Goal: Task Accomplishment & Management: Manage account settings

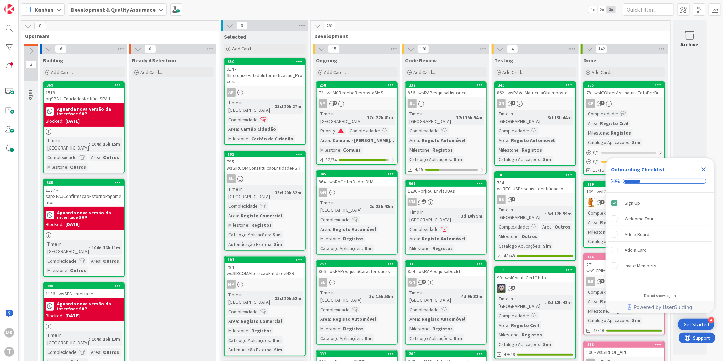
click at [703, 165] on icon "Close Checklist" at bounding box center [704, 169] width 8 height 8
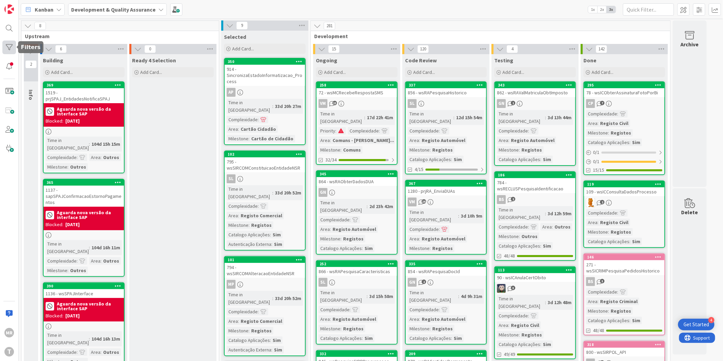
click at [5, 44] on div at bounding box center [9, 48] width 14 height 14
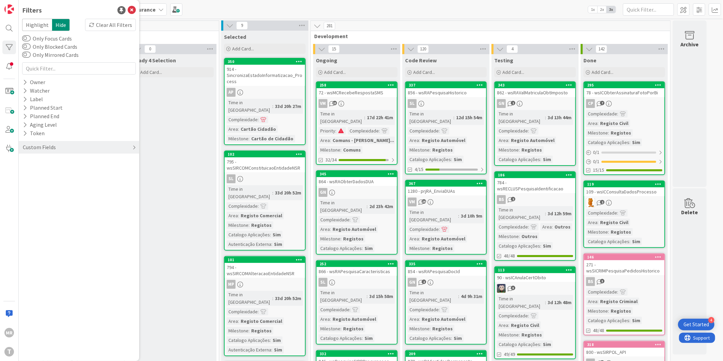
click at [29, 146] on div "Custom Fields" at bounding box center [39, 147] width 34 height 9
click at [33, 158] on button "Priority" at bounding box center [35, 161] width 27 height 9
click at [43, 170] on span "Critical" at bounding box center [44, 171] width 25 height 9
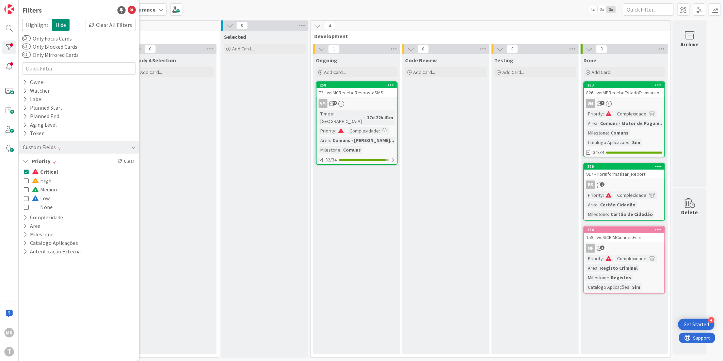
click at [43, 170] on span "Critical" at bounding box center [45, 171] width 26 height 9
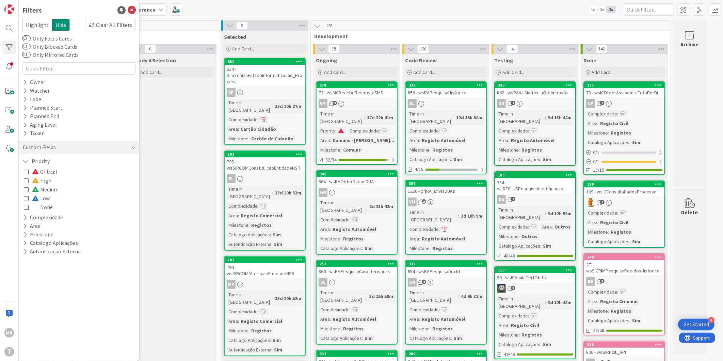
click at [45, 180] on span "High" at bounding box center [41, 180] width 19 height 9
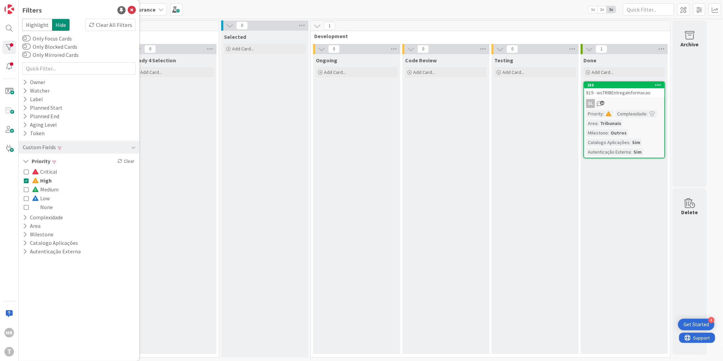
click at [45, 180] on span "High" at bounding box center [42, 180] width 20 height 9
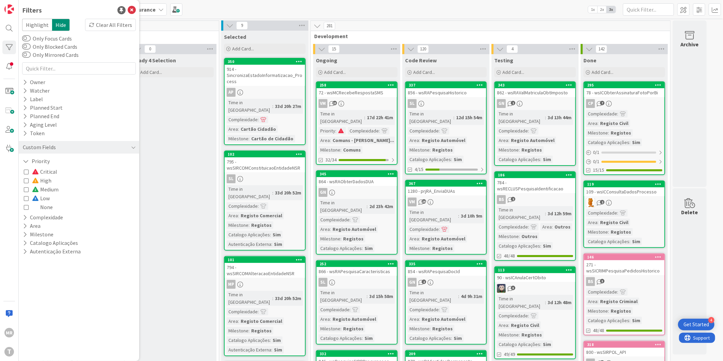
click at [46, 187] on span "Medium" at bounding box center [45, 189] width 27 height 9
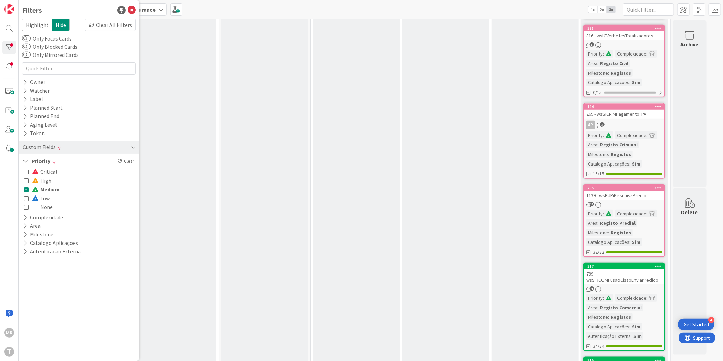
scroll to position [282, 0]
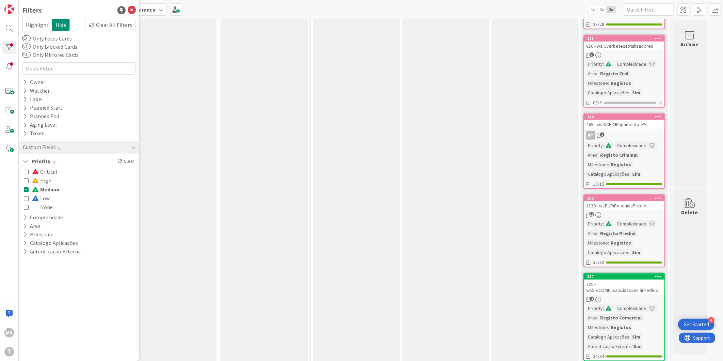
click at [42, 194] on span "Low" at bounding box center [41, 198] width 18 height 9
click at [51, 189] on span "Medium" at bounding box center [46, 189] width 28 height 9
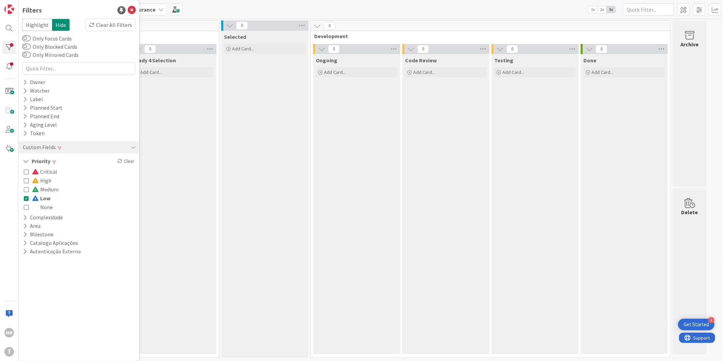
scroll to position [0, 0]
click at [45, 194] on span "Low" at bounding box center [41, 198] width 18 height 9
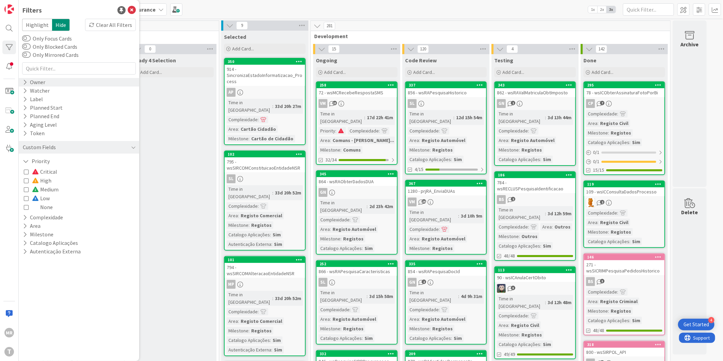
click at [51, 84] on div "Owner" at bounding box center [79, 82] width 120 height 9
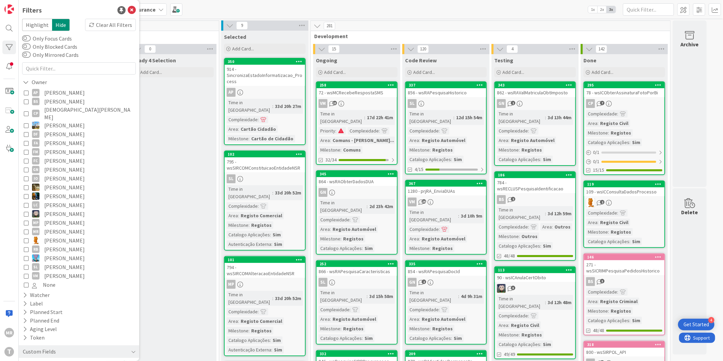
click at [53, 94] on span "[PERSON_NAME]" at bounding box center [64, 92] width 41 height 9
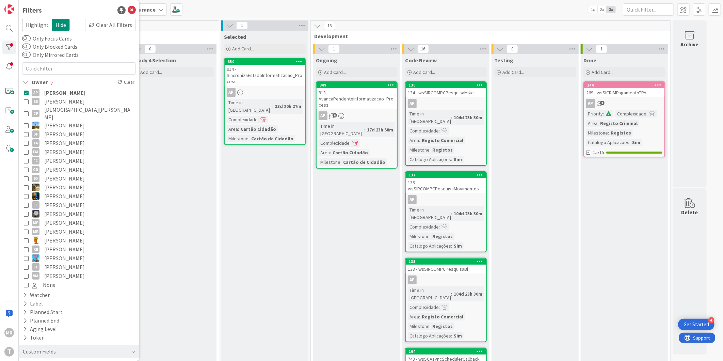
click at [53, 94] on span "[PERSON_NAME]" at bounding box center [64, 92] width 41 height 9
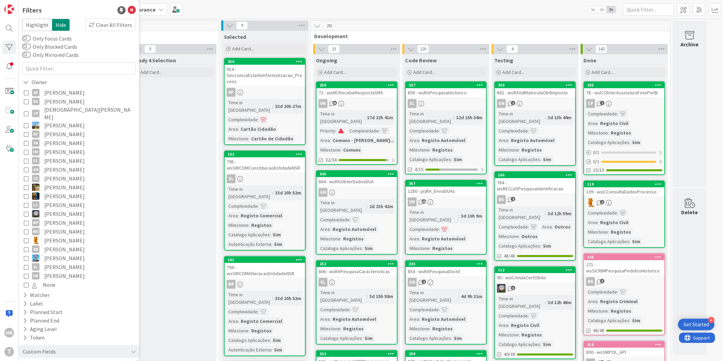
click at [55, 104] on span "[PERSON_NAME]" at bounding box center [64, 101] width 41 height 9
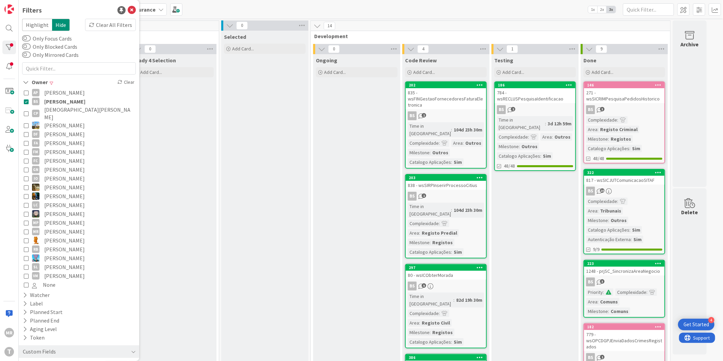
click at [55, 104] on span "[PERSON_NAME]" at bounding box center [64, 101] width 41 height 9
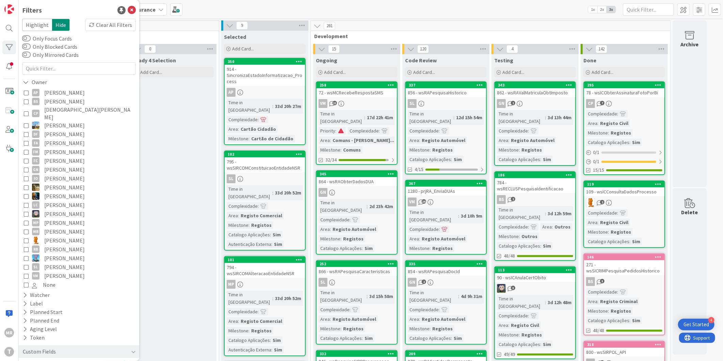
click at [56, 109] on span "[DEMOGRAPHIC_DATA][PERSON_NAME]" at bounding box center [89, 113] width 90 height 15
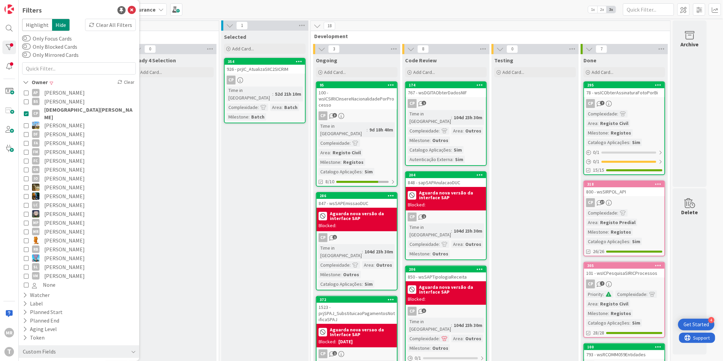
click at [56, 109] on span "[DEMOGRAPHIC_DATA][PERSON_NAME]" at bounding box center [89, 113] width 90 height 15
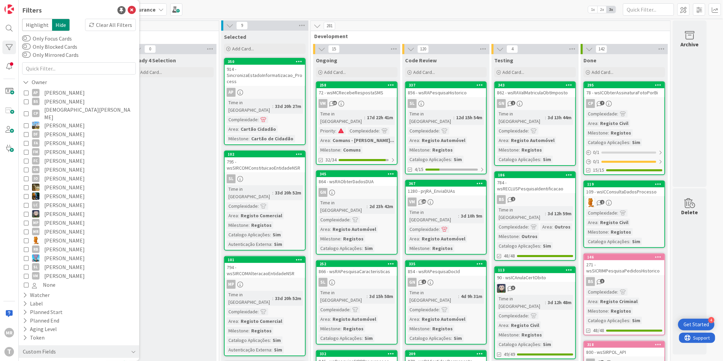
click at [56, 121] on span "[PERSON_NAME]" at bounding box center [64, 125] width 41 height 9
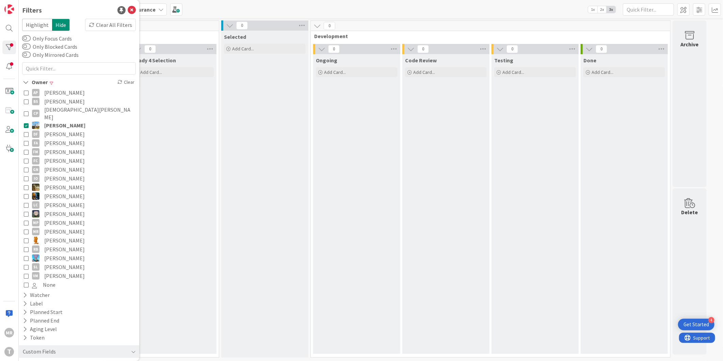
click at [56, 121] on span "[PERSON_NAME]" at bounding box center [64, 125] width 41 height 9
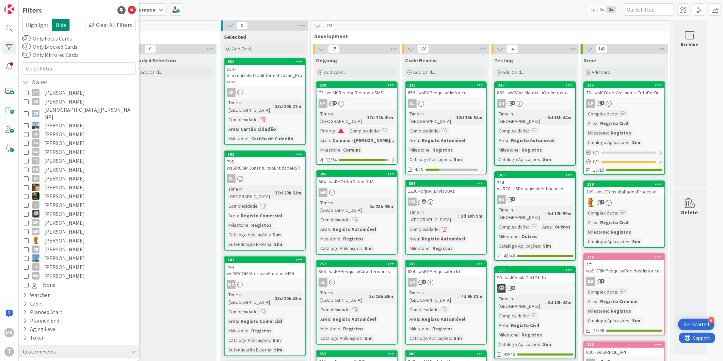
click at [56, 139] on span "[PERSON_NAME]" at bounding box center [64, 143] width 41 height 9
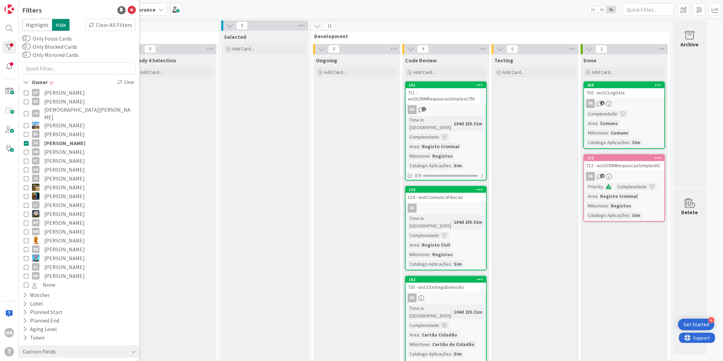
click at [56, 139] on span "[PERSON_NAME]" at bounding box center [64, 143] width 41 height 9
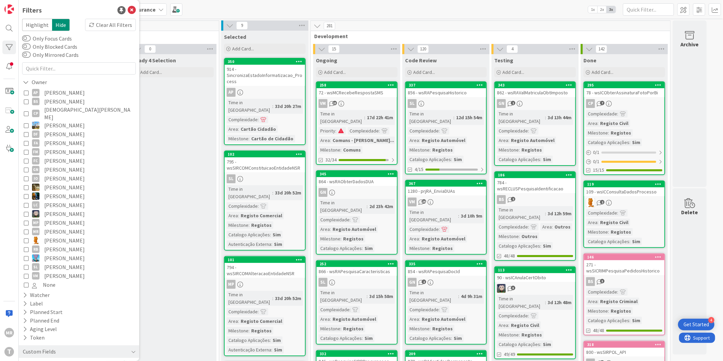
click at [57, 147] on span "[PERSON_NAME]" at bounding box center [64, 151] width 41 height 9
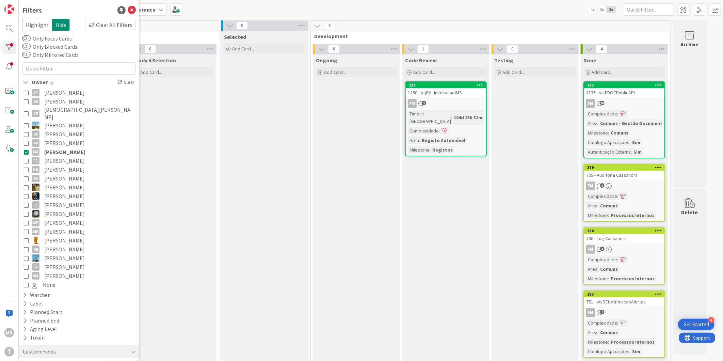
click at [57, 165] on span "[PERSON_NAME]" at bounding box center [64, 169] width 41 height 9
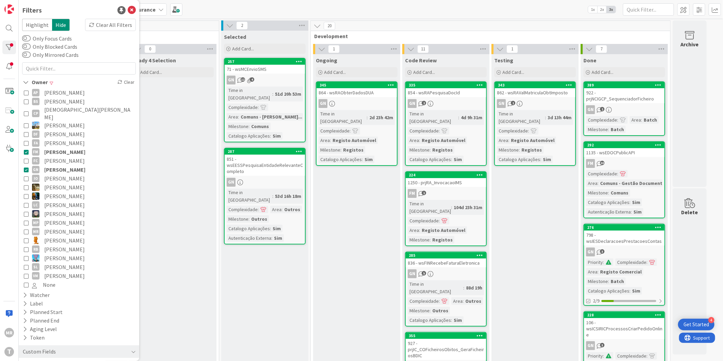
click at [62, 147] on span "[PERSON_NAME]" at bounding box center [64, 151] width 41 height 9
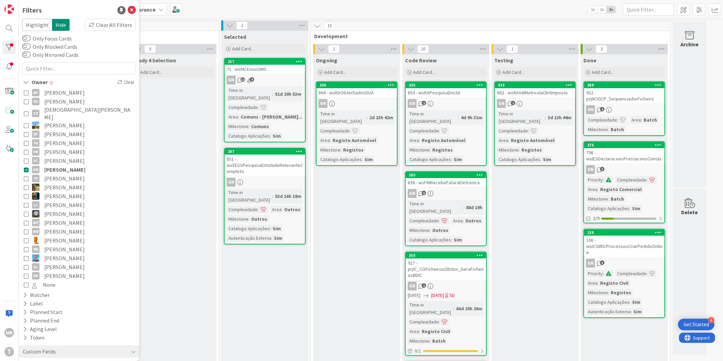
click at [62, 183] on span "[PERSON_NAME]" at bounding box center [64, 187] width 41 height 9
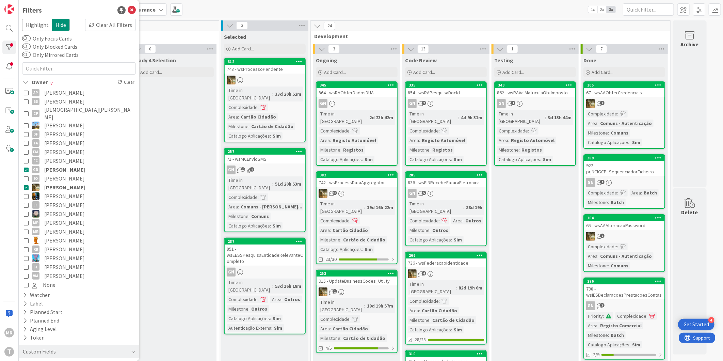
click at [68, 165] on span "[PERSON_NAME]" at bounding box center [64, 169] width 41 height 9
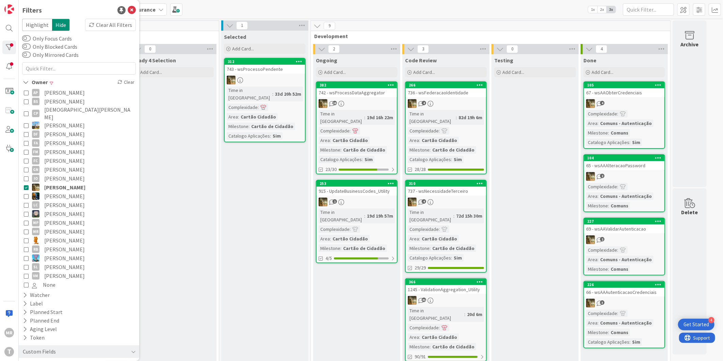
click at [66, 192] on span "[PERSON_NAME]" at bounding box center [64, 196] width 41 height 9
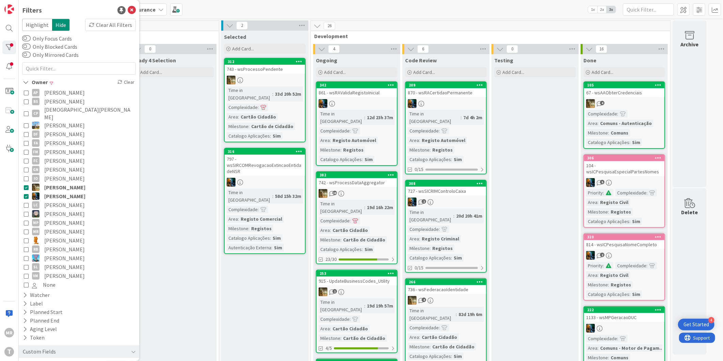
click at [70, 183] on span "[PERSON_NAME]" at bounding box center [64, 187] width 41 height 9
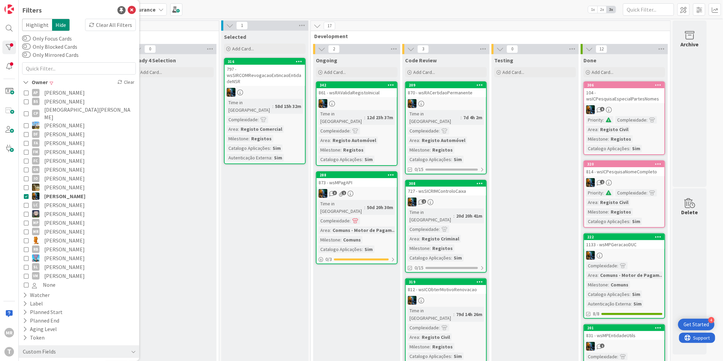
click at [57, 209] on span "[PERSON_NAME]" at bounding box center [64, 213] width 41 height 9
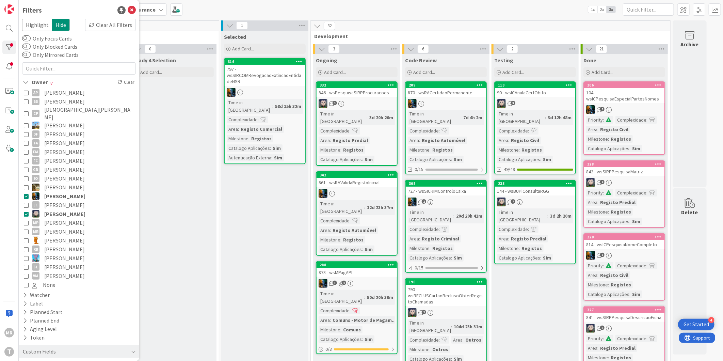
click at [58, 192] on span "[PERSON_NAME]" at bounding box center [64, 196] width 41 height 9
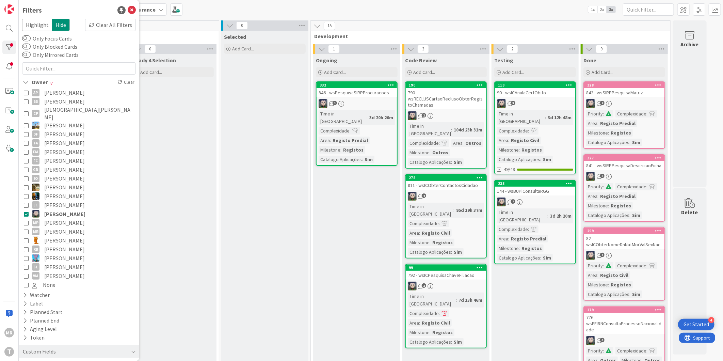
click at [60, 218] on span "[PERSON_NAME]" at bounding box center [64, 222] width 41 height 9
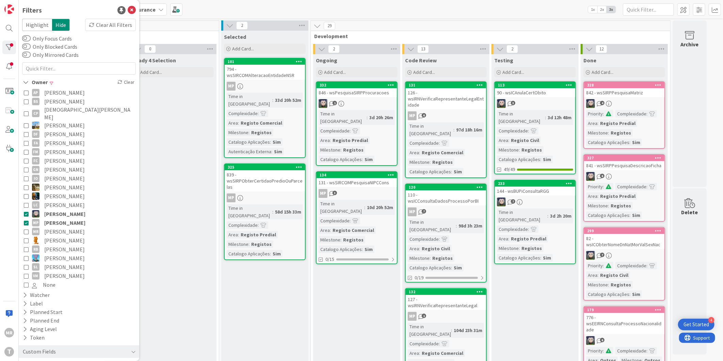
click at [60, 209] on span "[PERSON_NAME]" at bounding box center [64, 213] width 41 height 9
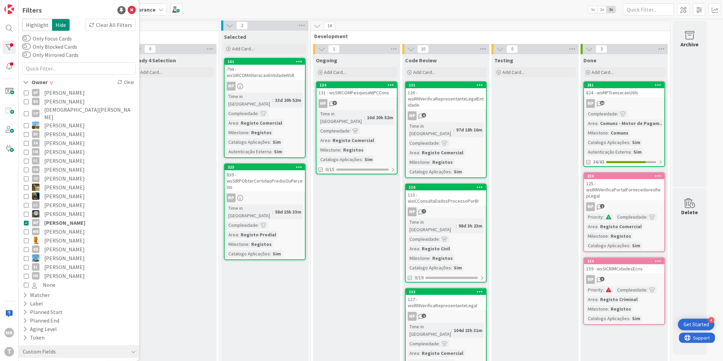
click at [56, 236] on span "[PERSON_NAME]" at bounding box center [64, 240] width 41 height 9
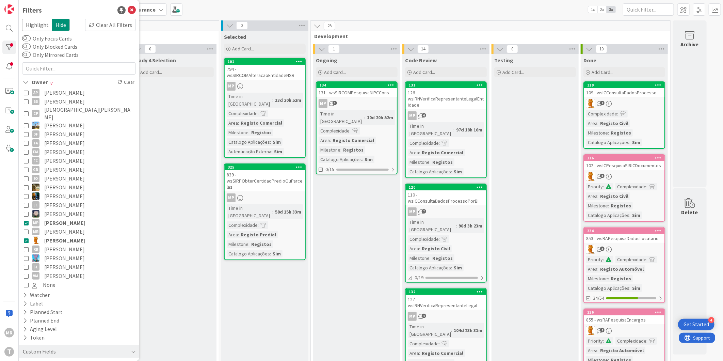
click at [64, 218] on span "[PERSON_NAME]" at bounding box center [64, 222] width 41 height 9
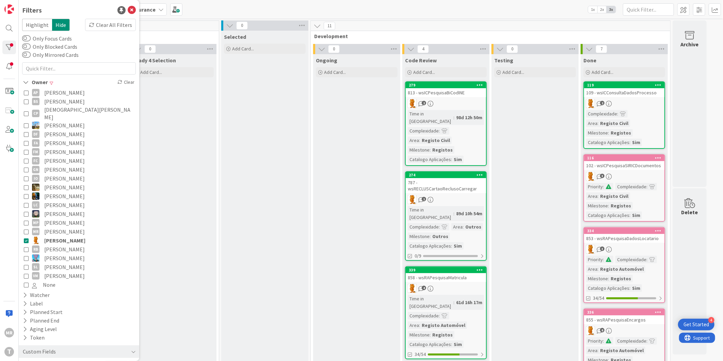
click at [58, 245] on span "[PERSON_NAME]" at bounding box center [64, 249] width 41 height 9
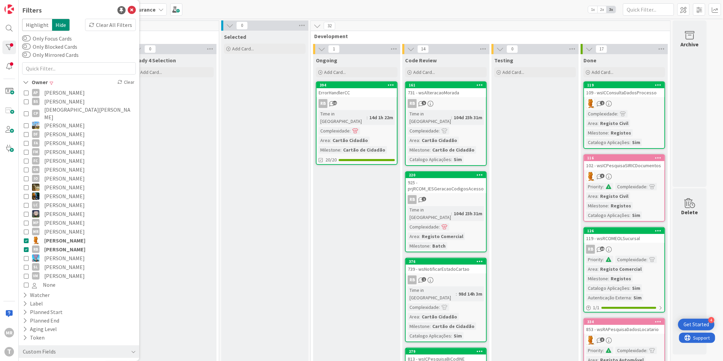
click at [62, 236] on span "[PERSON_NAME]" at bounding box center [64, 240] width 41 height 9
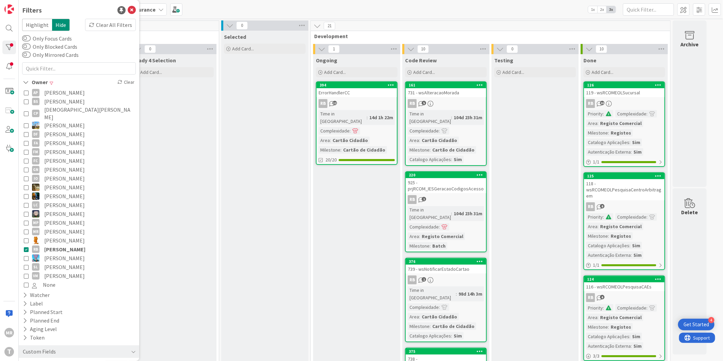
click at [58, 262] on span "[PERSON_NAME]" at bounding box center [64, 266] width 41 height 9
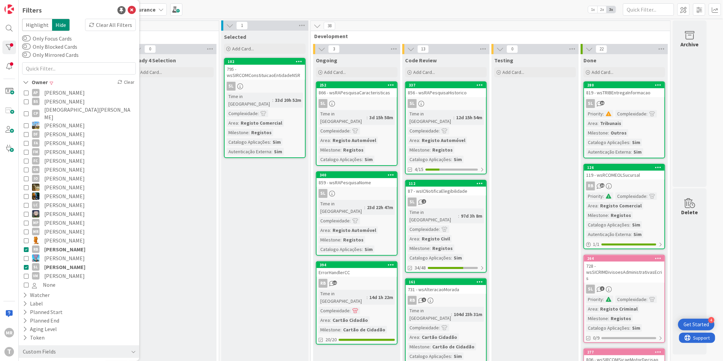
click at [62, 245] on span "[PERSON_NAME]" at bounding box center [64, 249] width 41 height 9
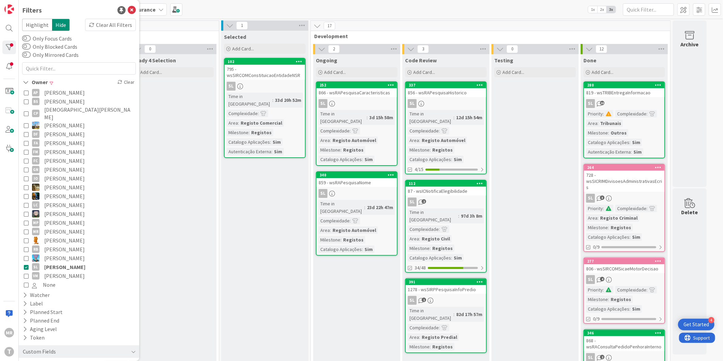
click at [55, 271] on span "[PERSON_NAME]" at bounding box center [64, 275] width 41 height 9
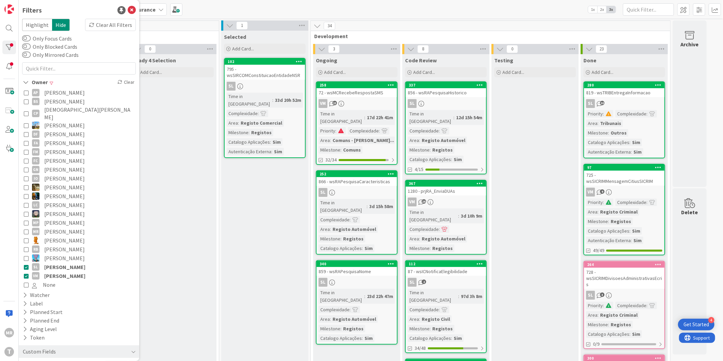
click at [58, 262] on span "[PERSON_NAME]" at bounding box center [64, 266] width 41 height 9
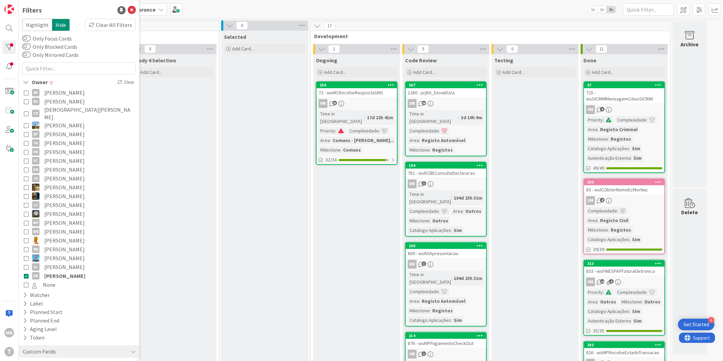
click at [53, 271] on span "[PERSON_NAME]" at bounding box center [64, 275] width 41 height 9
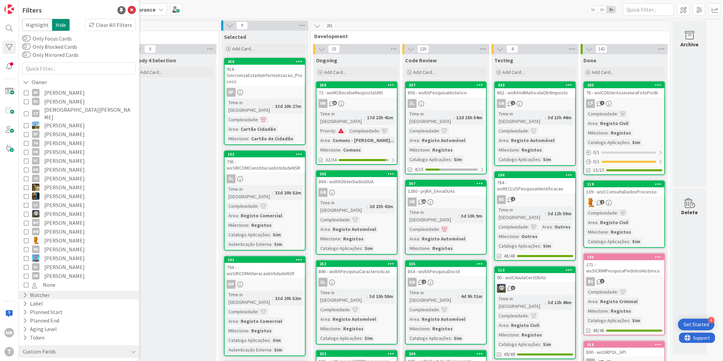
click at [47, 292] on div "Watcher" at bounding box center [36, 295] width 28 height 9
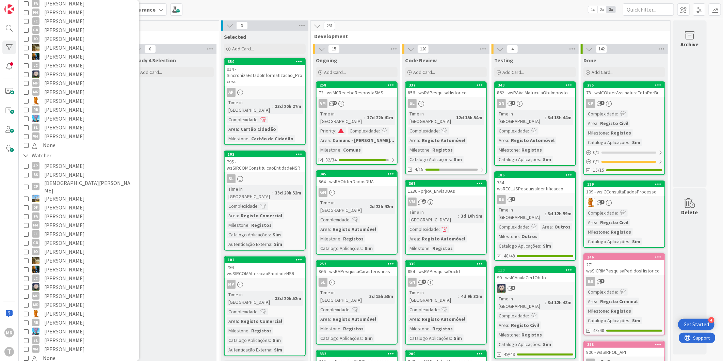
scroll to position [151, 0]
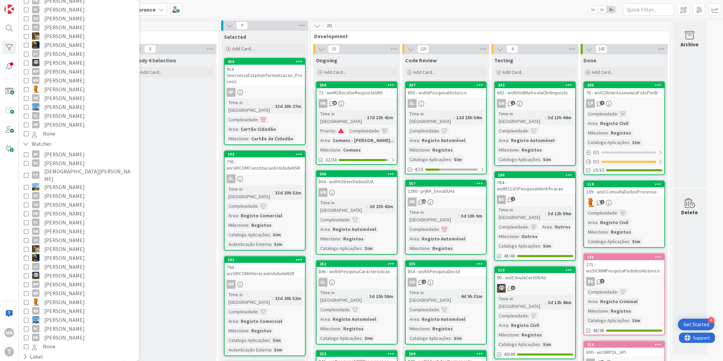
click at [63, 209] on span "[PERSON_NAME]" at bounding box center [64, 213] width 41 height 9
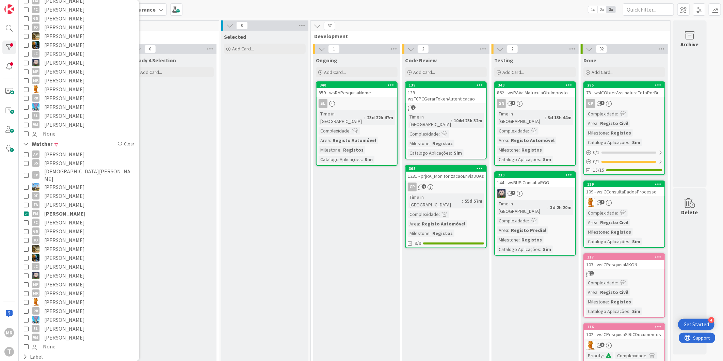
click at [73, 227] on span "[PERSON_NAME]" at bounding box center [64, 231] width 41 height 9
click at [70, 209] on span "[PERSON_NAME]" at bounding box center [64, 213] width 41 height 9
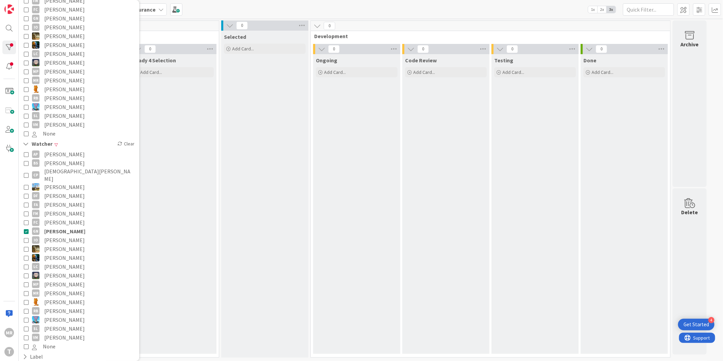
click at [74, 227] on span "[PERSON_NAME]" at bounding box center [64, 231] width 41 height 9
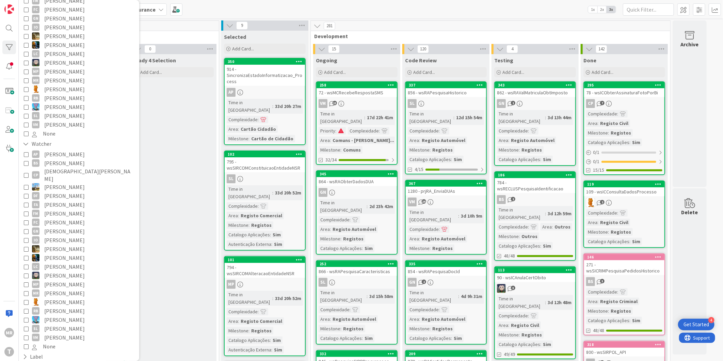
click at [63, 306] on span "[PERSON_NAME]" at bounding box center [64, 310] width 41 height 9
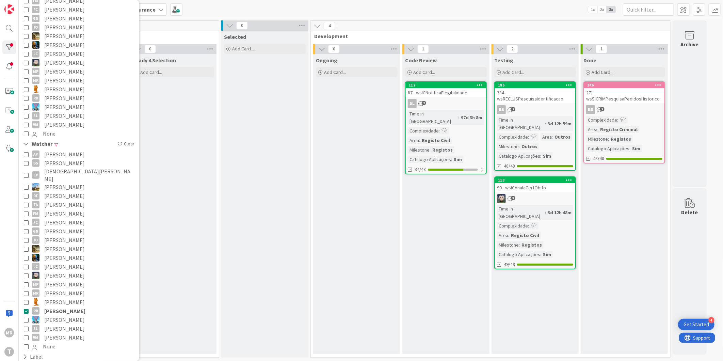
click at [75, 306] on span "[PERSON_NAME]" at bounding box center [64, 310] width 41 height 9
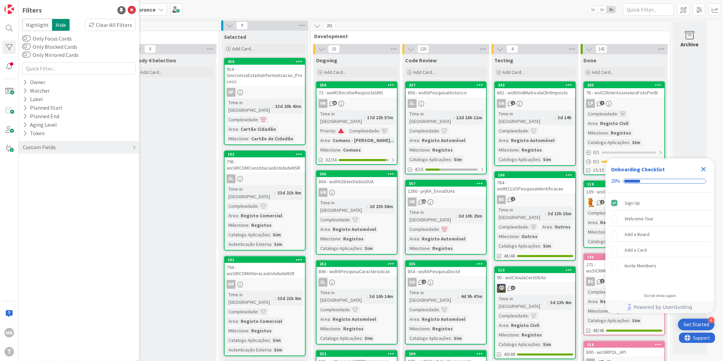
click at [703, 168] on icon "Close Checklist" at bounding box center [704, 169] width 4 height 4
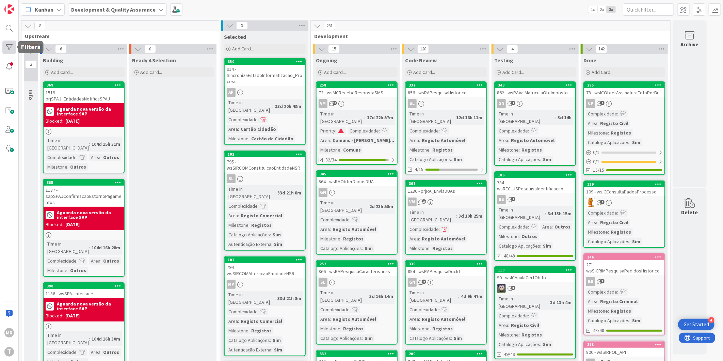
click at [9, 48] on div at bounding box center [9, 48] width 14 height 14
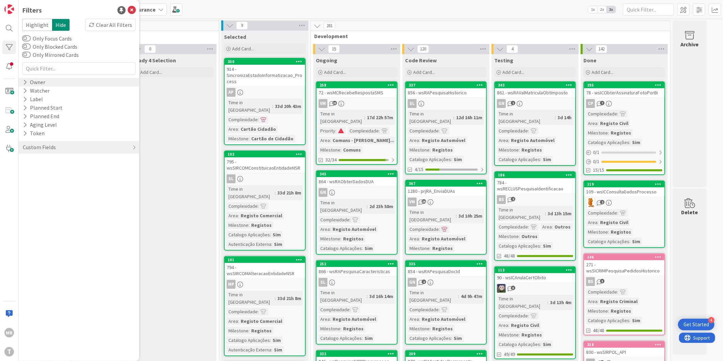
click at [40, 84] on div "Owner" at bounding box center [34, 82] width 24 height 9
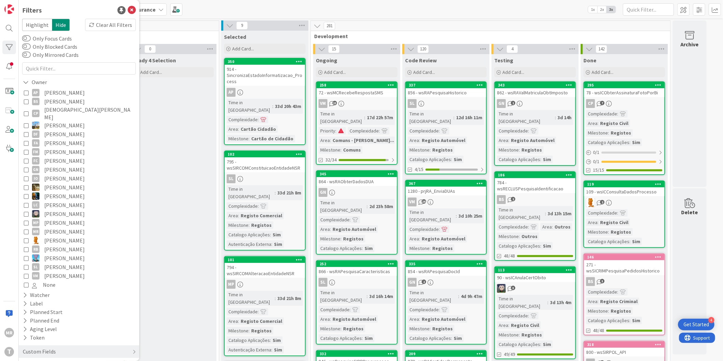
drag, startPoint x: 74, startPoint y: 110, endPoint x: 76, endPoint y: 115, distance: 5.8
click at [74, 110] on span "[DEMOGRAPHIC_DATA][PERSON_NAME]" at bounding box center [89, 113] width 90 height 15
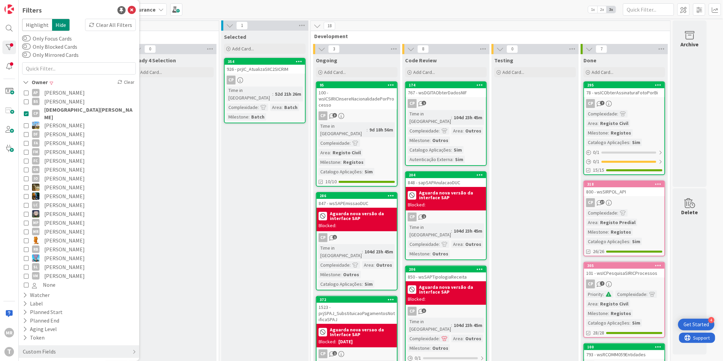
drag, startPoint x: 45, startPoint y: 164, endPoint x: 53, endPoint y: 134, distance: 30.5
click at [45, 165] on span "[PERSON_NAME]" at bounding box center [64, 169] width 41 height 9
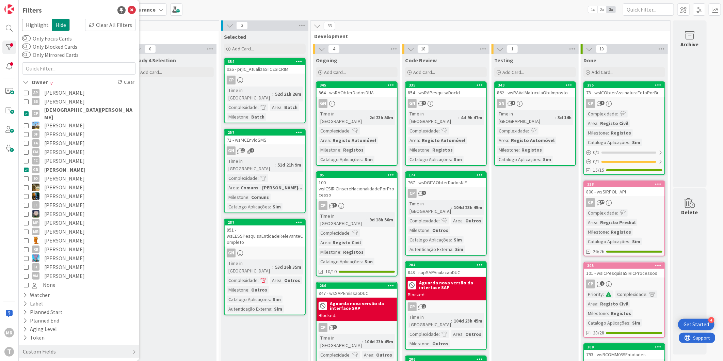
click at [62, 110] on span "[DEMOGRAPHIC_DATA][PERSON_NAME]" at bounding box center [89, 113] width 90 height 15
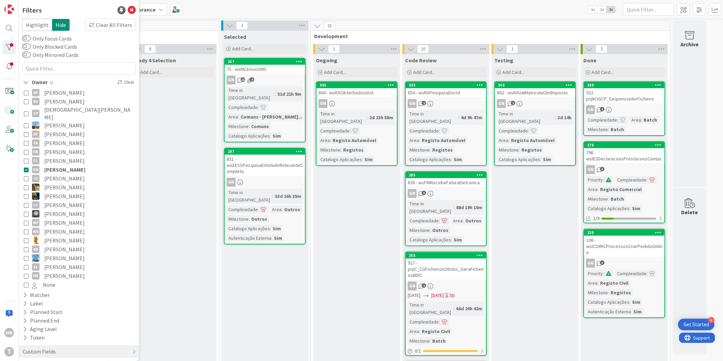
click at [62, 209] on span "[PERSON_NAME]" at bounding box center [64, 213] width 41 height 9
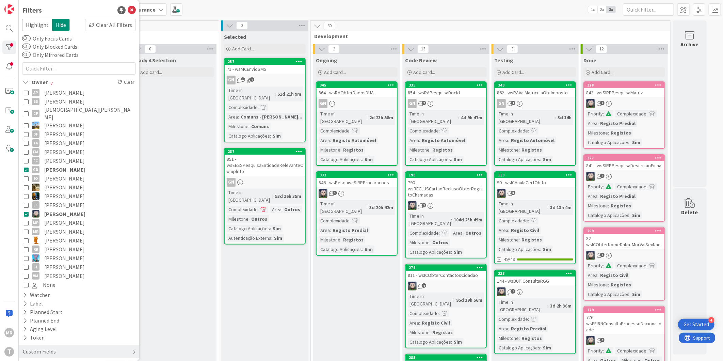
click at [68, 165] on span "[PERSON_NAME]" at bounding box center [64, 169] width 41 height 9
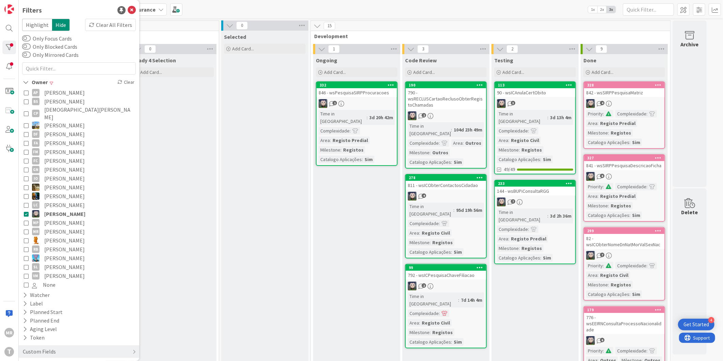
drag, startPoint x: 54, startPoint y: 212, endPoint x: 55, endPoint y: 208, distance: 4.7
click at [54, 218] on span "[PERSON_NAME]" at bounding box center [64, 222] width 41 height 9
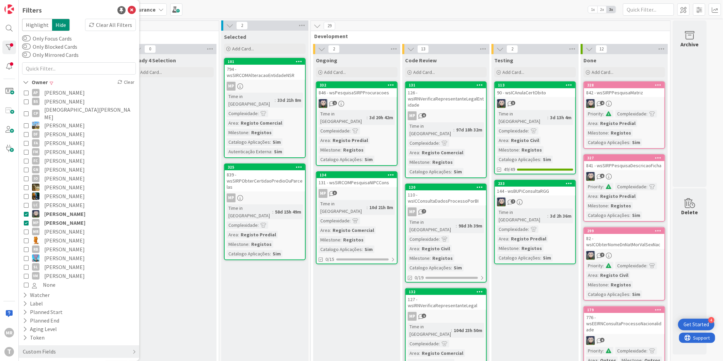
click at [55, 209] on span "[PERSON_NAME]" at bounding box center [64, 213] width 41 height 9
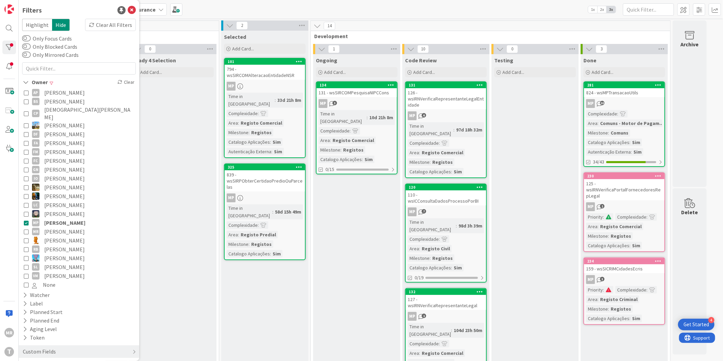
click at [53, 219] on span "[PERSON_NAME]" at bounding box center [64, 222] width 41 height 9
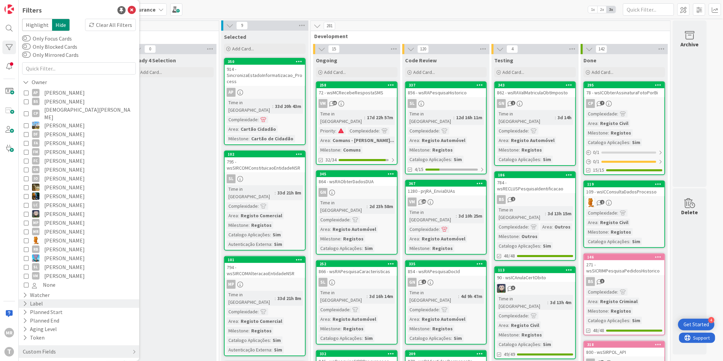
click at [29, 299] on div "Label" at bounding box center [32, 303] width 21 height 9
click at [30, 291] on div "Watcher" at bounding box center [36, 295] width 28 height 9
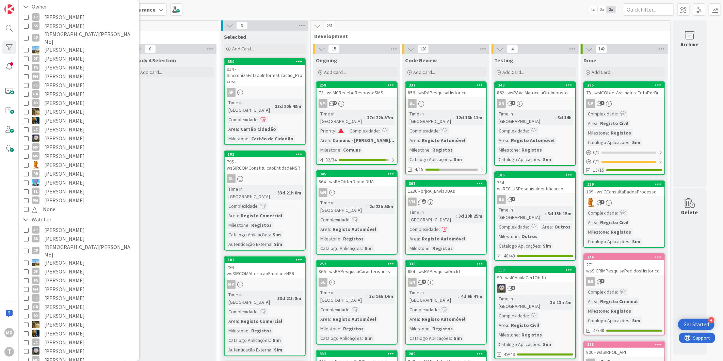
scroll to position [113, 0]
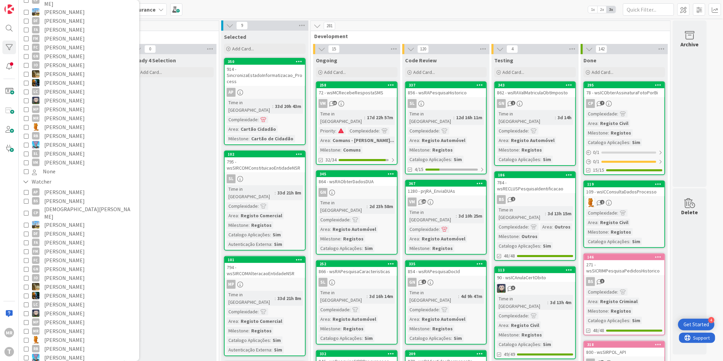
click at [53, 335] on span "[PERSON_NAME]" at bounding box center [64, 339] width 41 height 9
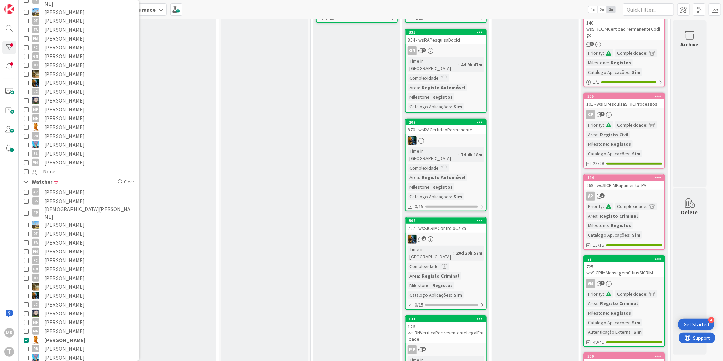
scroll to position [0, 0]
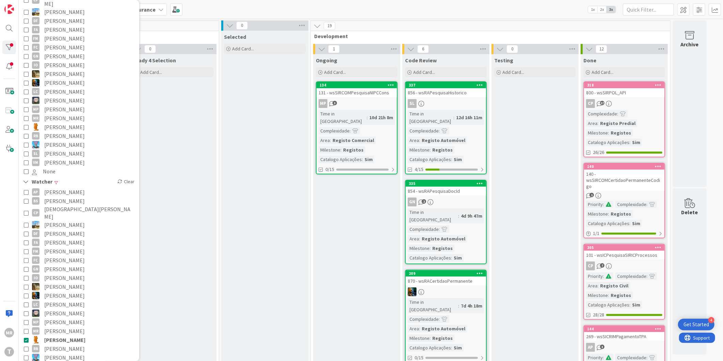
click at [55, 335] on span "[PERSON_NAME]" at bounding box center [64, 339] width 41 height 9
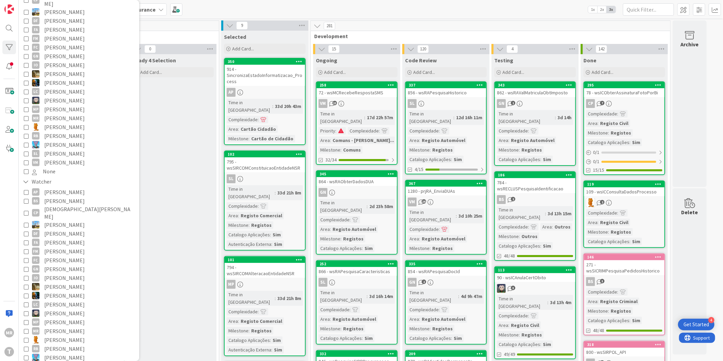
click at [61, 131] on span "[PERSON_NAME]" at bounding box center [64, 135] width 41 height 9
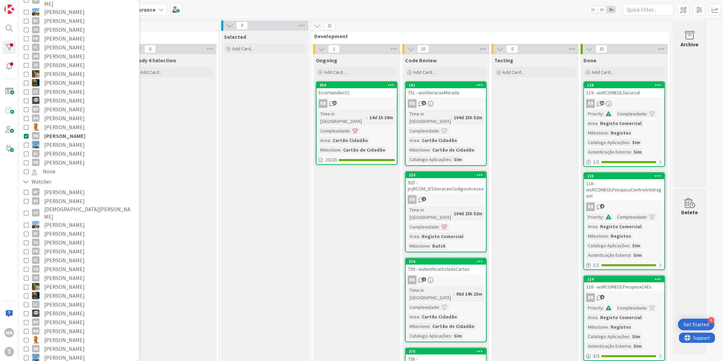
click at [75, 131] on span "[PERSON_NAME]" at bounding box center [64, 135] width 41 height 9
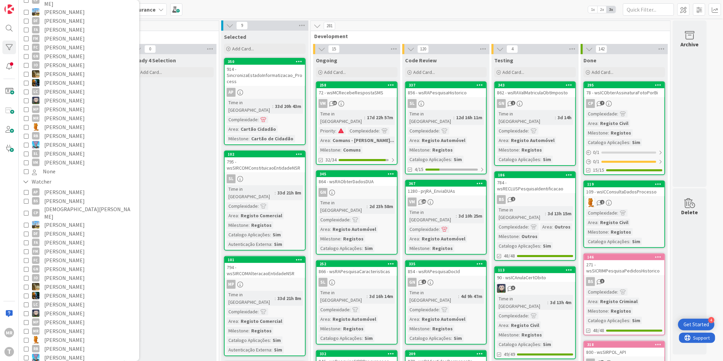
click at [69, 149] on span "[PERSON_NAME]" at bounding box center [64, 153] width 41 height 9
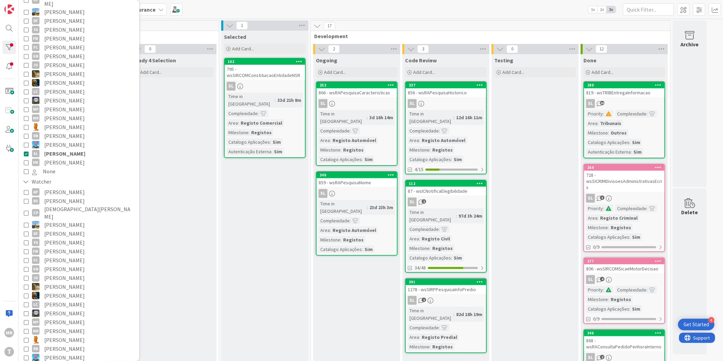
drag, startPoint x: 42, startPoint y: 156, endPoint x: 52, endPoint y: 149, distance: 12.6
click at [42, 158] on button "VM [PERSON_NAME]" at bounding box center [79, 162] width 110 height 9
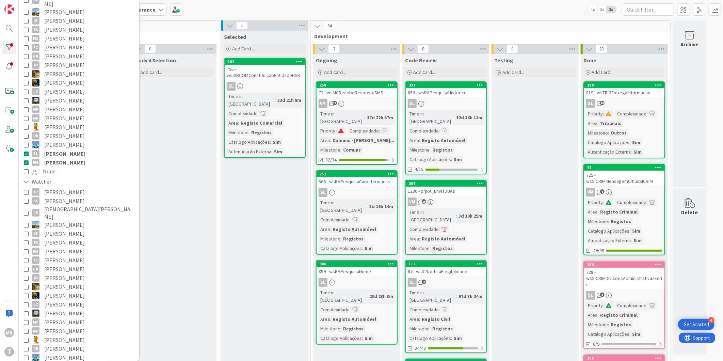
click at [53, 149] on span "[PERSON_NAME]" at bounding box center [64, 153] width 41 height 9
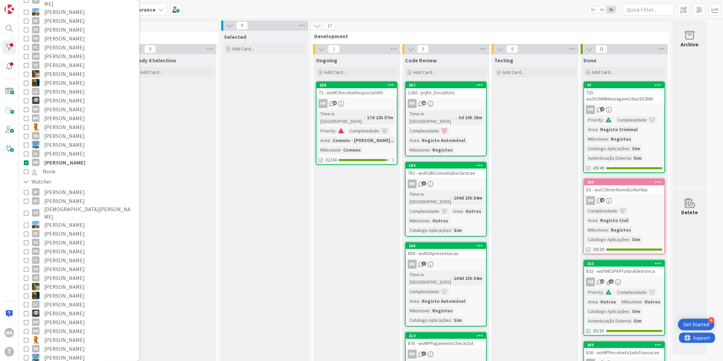
click at [64, 158] on span "[PERSON_NAME]" at bounding box center [64, 162] width 41 height 9
